Goal: Register for event/course

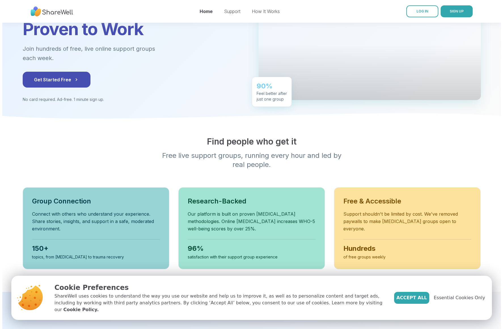
scroll to position [57, 0]
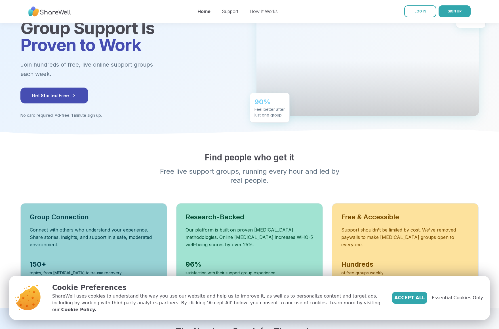
click at [58, 97] on span "Get Started Free" at bounding box center [54, 95] width 45 height 7
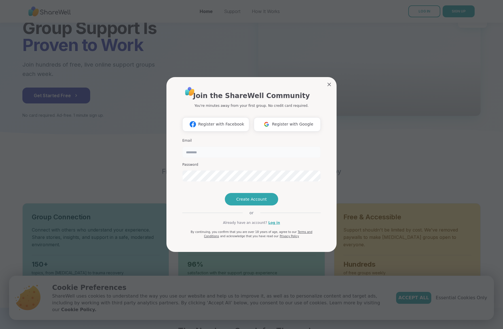
click at [186, 147] on input "email" at bounding box center [251, 152] width 138 height 11
type input "**********"
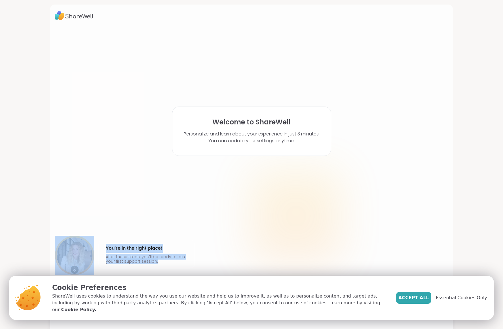
drag, startPoint x: 352, startPoint y: 265, endPoint x: 442, endPoint y: 325, distance: 107.8
click at [396, 288] on body "Welcome to ShareWell Personalize and learn about your experience in just 3 minu…" at bounding box center [251, 164] width 503 height 329
click at [422, 301] on span "Accept All" at bounding box center [413, 298] width 31 height 7
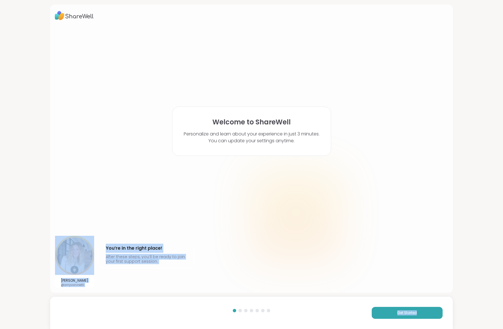
click at [336, 228] on div at bounding box center [296, 216] width 91 height 91
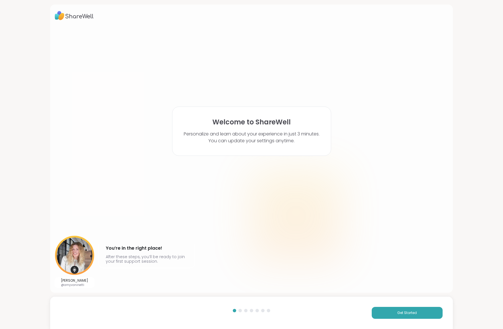
click at [263, 132] on p "Personalize and learn about your experience in just 3 minutes. You can update y…" at bounding box center [252, 138] width 136 height 14
click at [390, 314] on button "Get Started" at bounding box center [407, 313] width 71 height 12
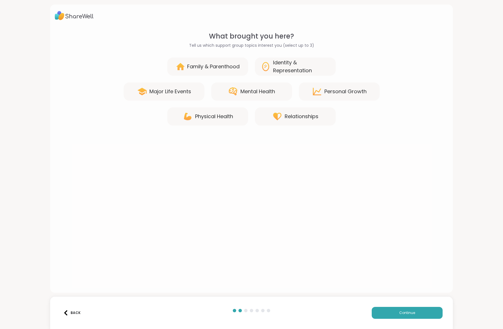
click at [224, 90] on div "Mental Health" at bounding box center [251, 92] width 81 height 18
click at [395, 313] on button "Continue" at bounding box center [407, 313] width 71 height 12
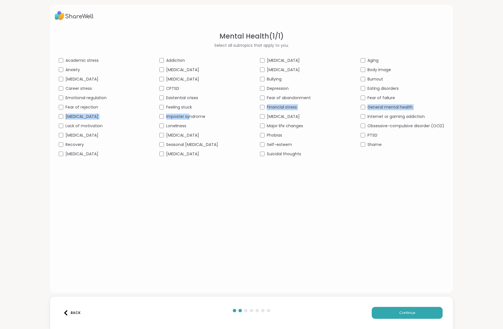
drag, startPoint x: 196, startPoint y: 108, endPoint x: 169, endPoint y: 192, distance: 87.5
click at [188, 116] on div "Academic stress Addiction [MEDICAL_DATA] Aging Anxiety [MEDICAL_DATA] [MEDICAL_…" at bounding box center [252, 108] width 386 height 100
click at [86, 188] on div "Mental Health ( 1 / 1 ) Select all subtopics that apply to you. Academic stress…" at bounding box center [251, 157] width 393 height 253
click at [174, 127] on span "Loneliness" at bounding box center [176, 126] width 20 height 6
drag, startPoint x: 292, startPoint y: 86, endPoint x: 291, endPoint y: 91, distance: 4.9
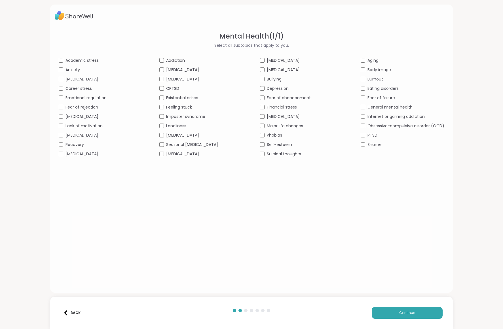
click at [291, 91] on div "Depression" at bounding box center [302, 89] width 84 height 6
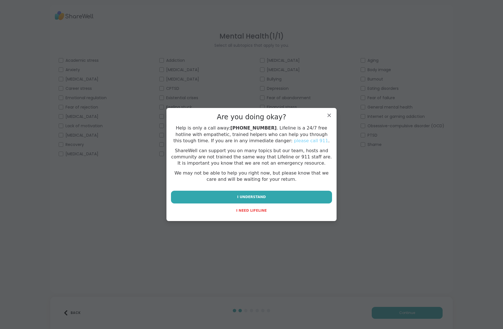
click at [256, 196] on span "I UNDERSTAND" at bounding box center [251, 197] width 29 height 5
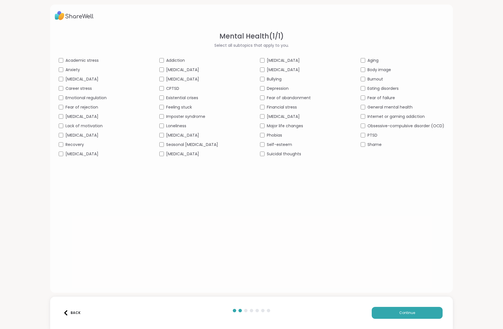
click at [180, 108] on span "Feeling stuck" at bounding box center [179, 107] width 26 height 6
click at [83, 153] on span "[MEDICAL_DATA]" at bounding box center [82, 154] width 33 height 6
click at [99, 124] on span "Lack of motivation" at bounding box center [84, 126] width 37 height 6
click at [416, 313] on button "Continue" at bounding box center [407, 313] width 71 height 12
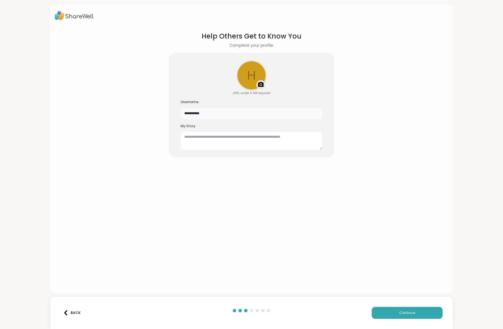
click at [222, 118] on input "**********" at bounding box center [252, 113] width 142 height 11
type input "*"
click at [238, 136] on textarea at bounding box center [252, 141] width 142 height 18
click at [192, 111] on input "text" at bounding box center [252, 113] width 142 height 11
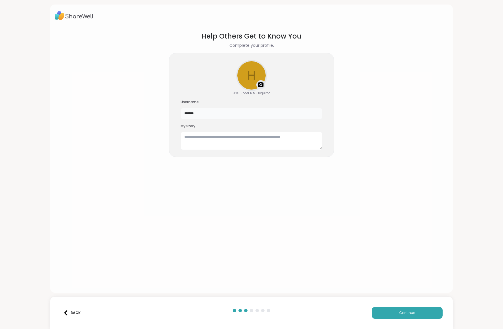
type input "*******"
click at [381, 312] on button "Continue" at bounding box center [407, 313] width 71 height 12
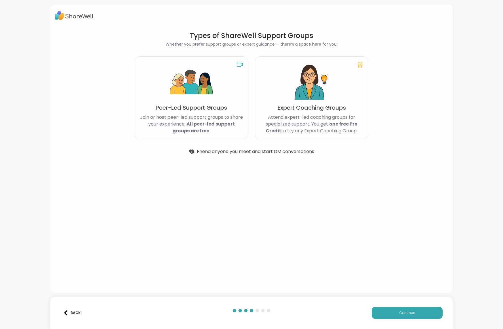
click at [420, 317] on button "Continue" at bounding box center [407, 313] width 71 height 12
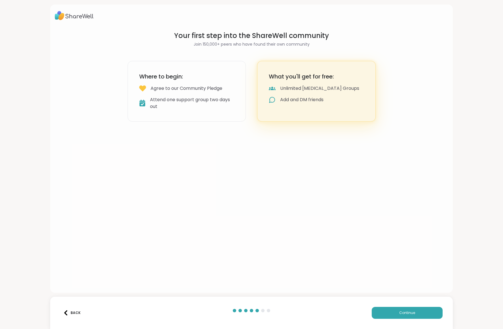
click at [402, 311] on span "Continue" at bounding box center [407, 313] width 16 height 5
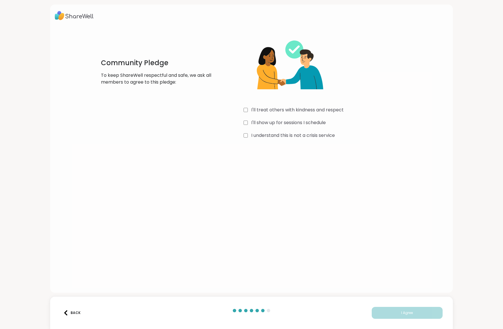
click at [241, 122] on div "Community Pledge To keep ShareWell respectful and safe, we ask all members to a…" at bounding box center [252, 85] width 324 height 109
click at [239, 134] on div "Community Pledge To keep ShareWell respectful and safe, we ask all members to a…" at bounding box center [252, 85] width 324 height 109
click at [411, 313] on button "I Agree" at bounding box center [407, 313] width 71 height 12
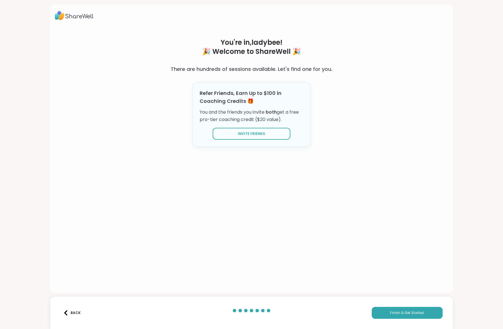
click at [390, 311] on span "Finish & Get Started" at bounding box center [407, 313] width 34 height 5
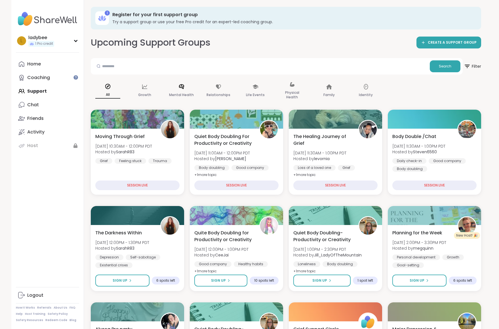
click at [181, 88] on icon at bounding box center [181, 87] width 6 height 6
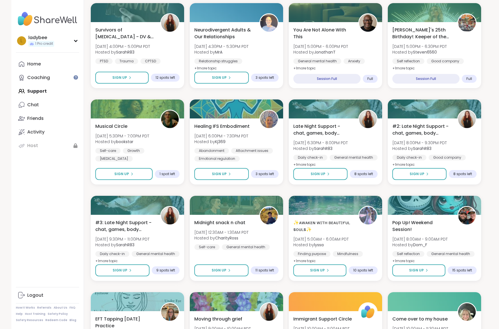
scroll to position [312, 0]
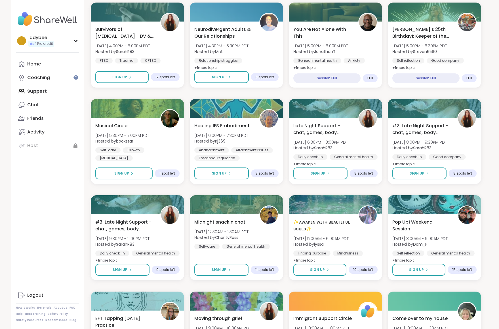
click at [335, 148] on span "Hosted by SarahR83" at bounding box center [320, 148] width 54 height 6
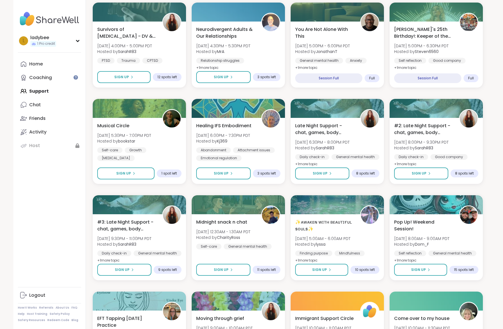
click at [79, 198] on div "l ladybee 1 Pro credit Profile Membership Settings Help Home Coaching Support C…" at bounding box center [49, 164] width 73 height 329
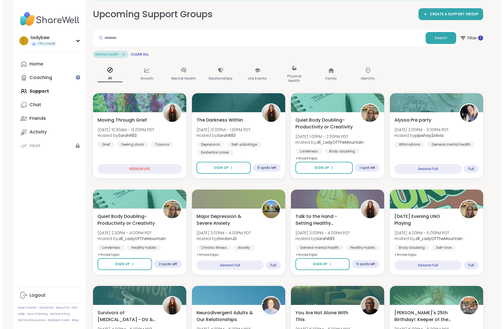
scroll to position [0, 0]
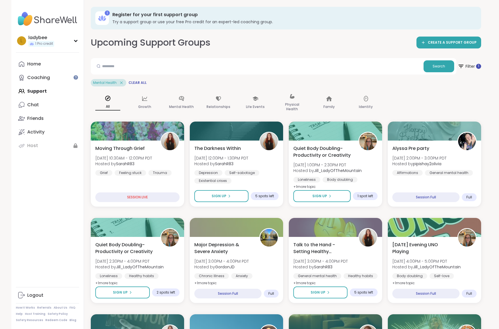
click at [308, 164] on span "[DATE] 1:00PM - 2:30PM PDT" at bounding box center [327, 165] width 68 height 6
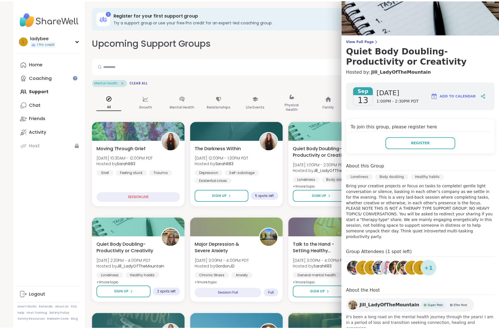
scroll to position [17, 0]
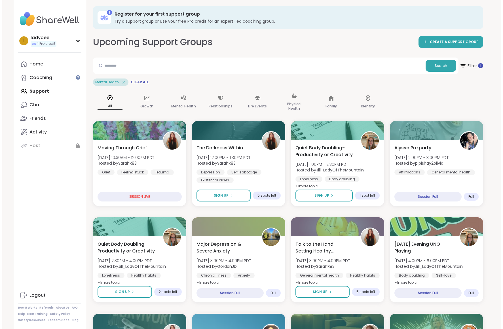
scroll to position [0, 0]
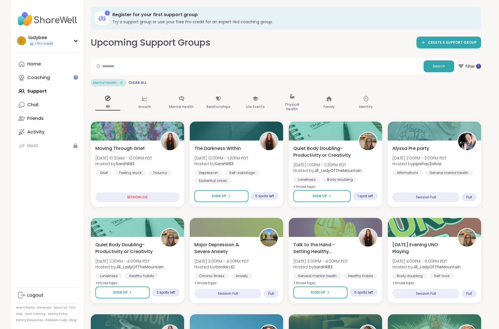
click at [31, 101] on link "Chat" at bounding box center [47, 105] width 63 height 14
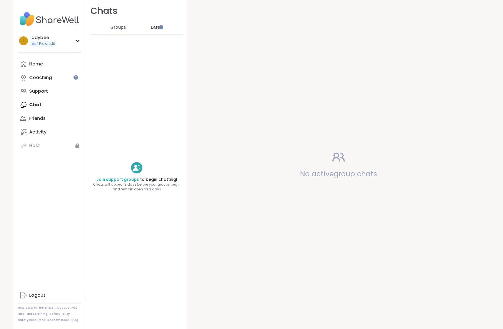
click at [151, 30] on span "DMs" at bounding box center [155, 28] width 9 height 6
click at [63, 42] on div "l ladybee 1 Pro credit" at bounding box center [49, 40] width 63 height 14
